Goal: Book appointment/travel/reservation

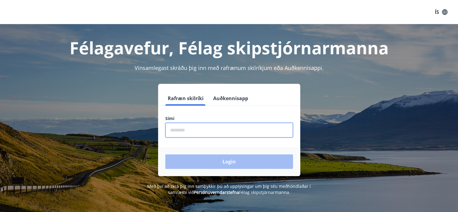
click at [201, 129] on input "phone" at bounding box center [229, 130] width 128 height 15
type input "********"
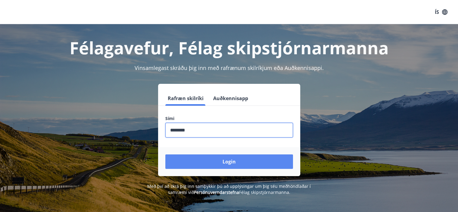
click at [217, 163] on button "Login" at bounding box center [229, 161] width 128 height 14
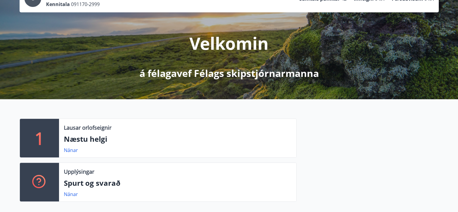
scroll to position [60, 0]
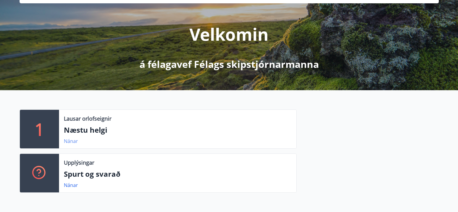
click at [75, 138] on link "Nánar" at bounding box center [71, 141] width 14 height 7
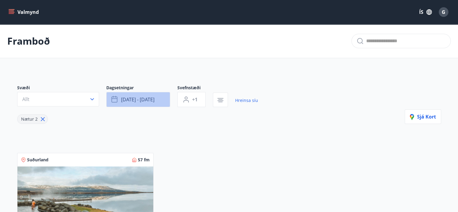
click at [143, 100] on span "[DATE] - [DATE]" at bounding box center [137, 99] width 33 height 7
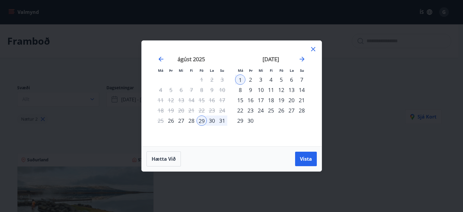
click at [53, 70] on div "Má Þr Mi Fi Fö La Su Má Þr Mi Fi Fö La Su [DATE] 1 2 3 4 5 6 7 8 9 10 11 12 13 …" at bounding box center [231, 106] width 463 height 212
click at [243, 197] on div "Má Þr Mi Fi Fö La Su Má Þr Mi Fi Fö La Su [DATE] 1 2 3 4 5 6 7 8 9 10 11 12 13 …" at bounding box center [231, 106] width 463 height 212
